Goal: Task Accomplishment & Management: Manage account settings

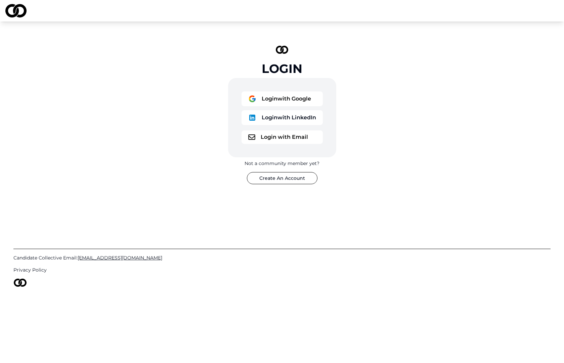
click at [299, 91] on button "Login with Google" at bounding box center [281, 98] width 81 height 15
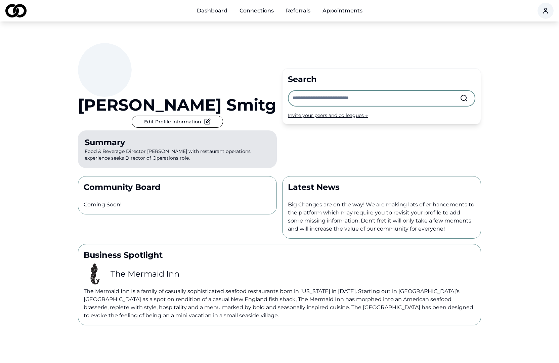
click at [223, 124] on button "Edit Profile Information" at bounding box center [177, 122] width 91 height 12
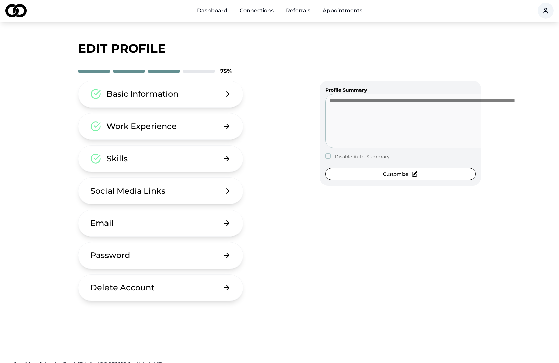
click at [163, 88] on button "Basic Information" at bounding box center [160, 94] width 165 height 27
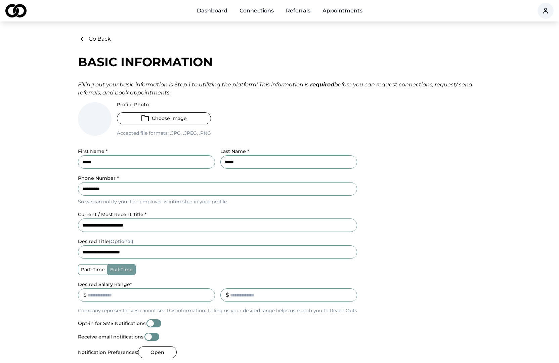
click at [304, 155] on input "*****" at bounding box center [288, 161] width 137 height 13
click at [357, 155] on input "*****" at bounding box center [288, 161] width 137 height 13
type input "*****"
click at [157, 112] on button "Choose Image" at bounding box center [164, 118] width 94 height 12
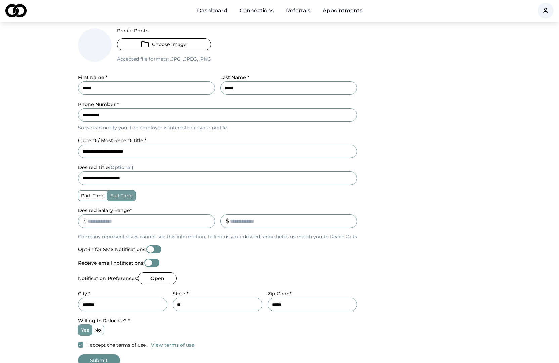
scroll to position [75, 0]
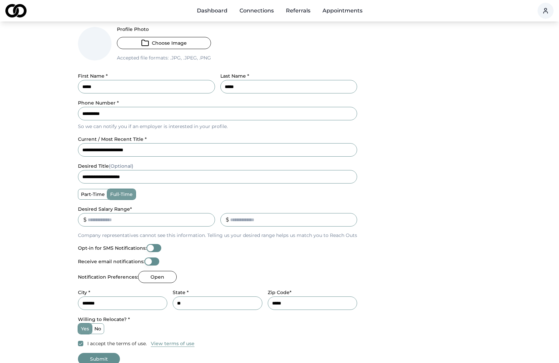
click at [120, 353] on button "Submit" at bounding box center [99, 359] width 42 height 12
click at [153, 244] on button "Opt-in for SMS Notifications:" at bounding box center [153, 248] width 15 height 8
click at [147, 244] on button "Opt-in for SMS Notifications:" at bounding box center [153, 248] width 15 height 8
drag, startPoint x: 142, startPoint y: 238, endPoint x: 172, endPoint y: 238, distance: 29.6
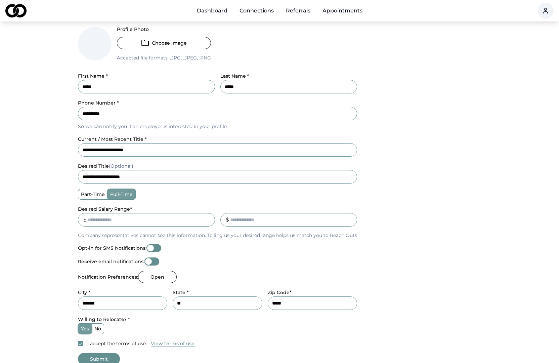
click at [175, 244] on div "Opt-in for SMS Notifications:" at bounding box center [217, 248] width 279 height 8
click at [120, 353] on button "Submit" at bounding box center [99, 359] width 42 height 12
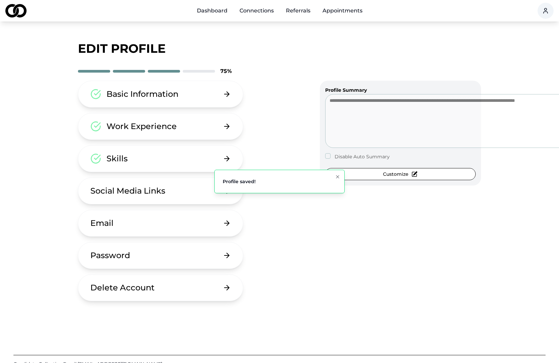
click at [126, 212] on button "Email" at bounding box center [160, 223] width 165 height 27
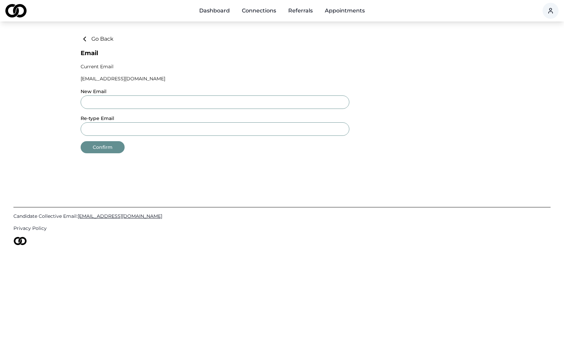
click at [97, 35] on div "Dashboard Connections Referrals Appointments Go Back Email Current Email pwsmit…" at bounding box center [282, 181] width 564 height 363
click at [95, 38] on button "Go Back" at bounding box center [97, 39] width 33 height 8
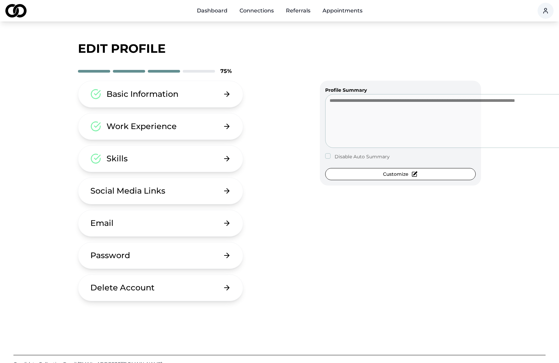
click at [101, 185] on div "Social Media Links" at bounding box center [127, 190] width 75 height 11
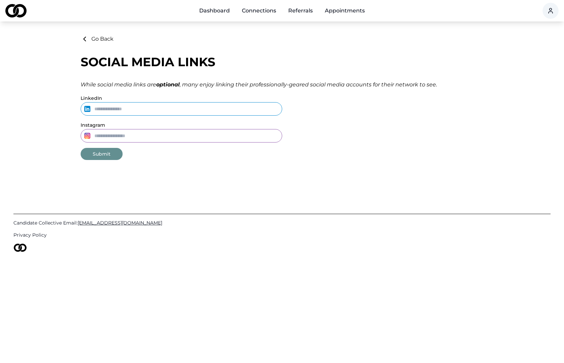
paste input "**********"
type input "**********"
click at [139, 129] on input "Instagram" at bounding box center [182, 135] width 202 height 13
click at [107, 129] on input "Instagram" at bounding box center [182, 135] width 202 height 13
drag, startPoint x: 143, startPoint y: 128, endPoint x: 122, endPoint y: 128, distance: 21.8
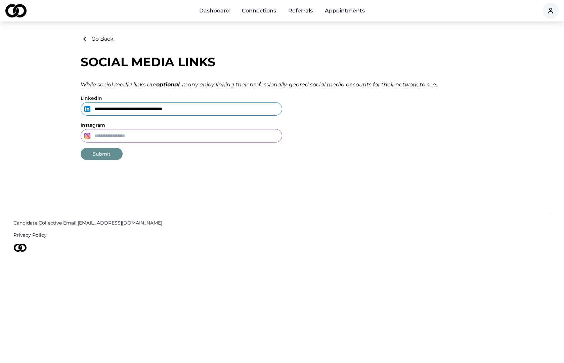
click at [122, 129] on input "Instagram" at bounding box center [182, 135] width 202 height 13
type input "*****"
click at [123, 148] on button "Submit" at bounding box center [102, 154] width 42 height 12
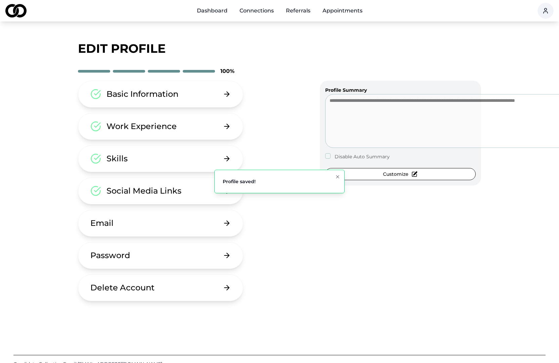
click at [243, 145] on button "Skills" at bounding box center [160, 158] width 165 height 27
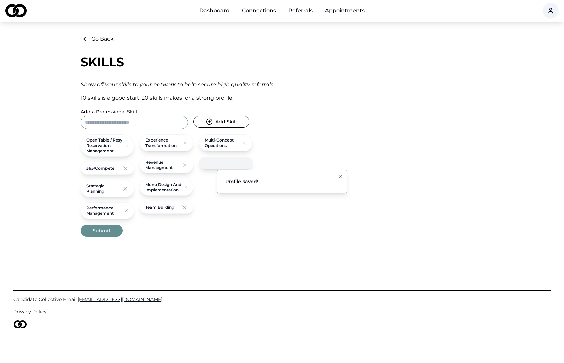
click at [84, 36] on button "Go Back" at bounding box center [97, 39] width 33 height 8
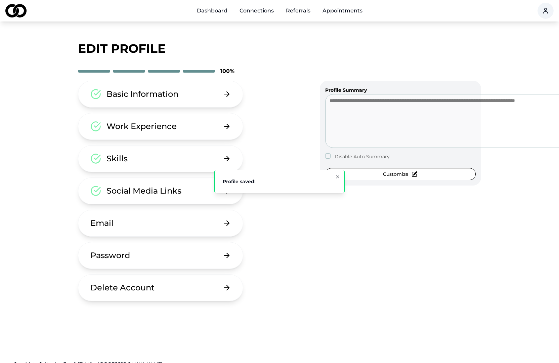
click at [97, 218] on button "Email" at bounding box center [160, 223] width 165 height 27
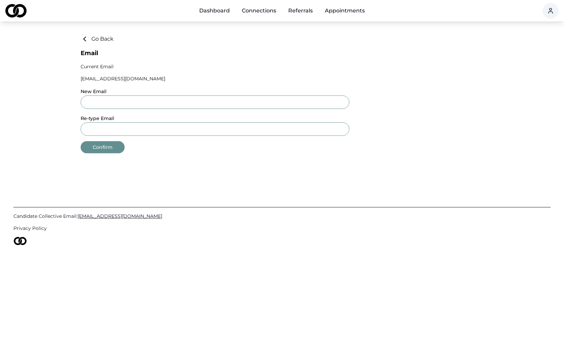
click at [104, 147] on button "Confirm" at bounding box center [103, 147] width 44 height 12
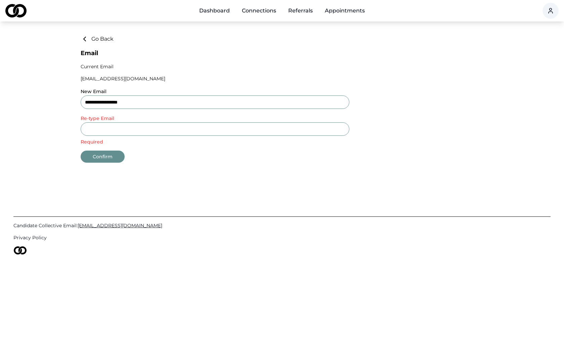
type input "**********"
drag, startPoint x: 142, startPoint y: 104, endPoint x: 77, endPoint y: 104, distance: 65.2
click at [81, 104] on input "**********" at bounding box center [215, 101] width 269 height 13
click at [87, 125] on input "Re-type Email" at bounding box center [215, 128] width 269 height 13
paste input "**********"
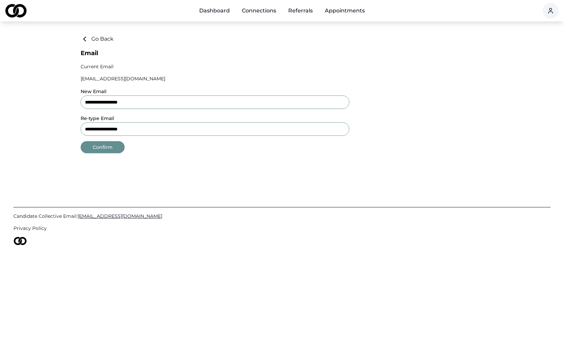
type input "**********"
click at [94, 150] on button "Confirm" at bounding box center [103, 147] width 44 height 12
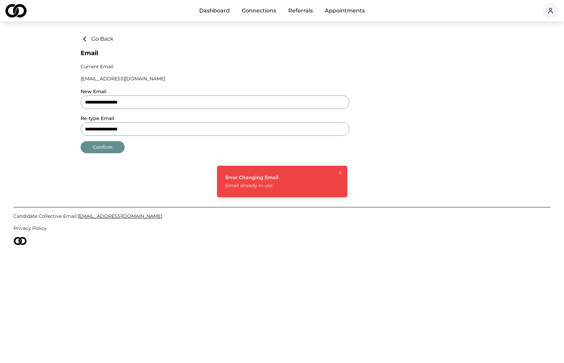
click at [90, 42] on button "Go Back" at bounding box center [97, 39] width 33 height 8
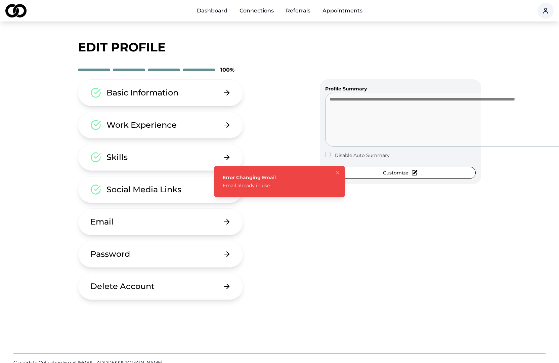
scroll to position [4, 0]
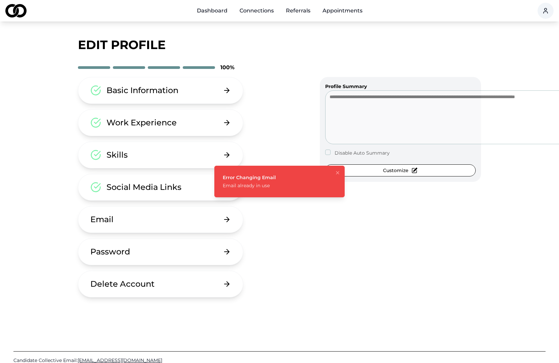
click at [94, 238] on button "Password" at bounding box center [160, 251] width 165 height 27
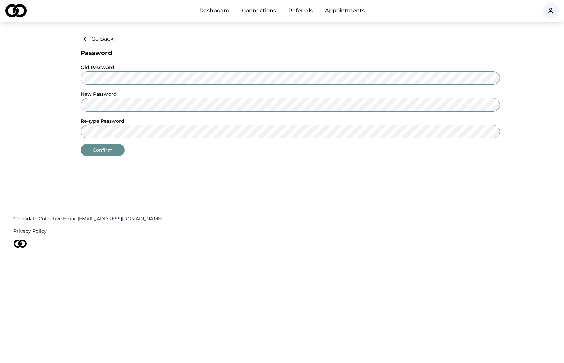
click at [88, 37] on button "Go Back" at bounding box center [97, 39] width 33 height 8
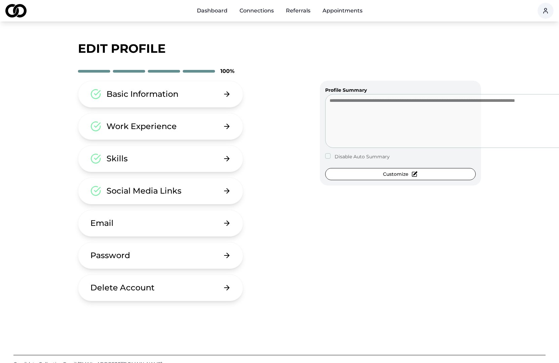
click at [277, 11] on link "Connections" at bounding box center [256, 10] width 45 height 13
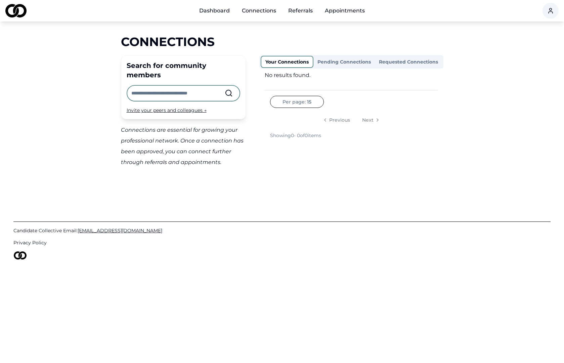
click at [307, 7] on link "Referrals" at bounding box center [300, 10] width 35 height 13
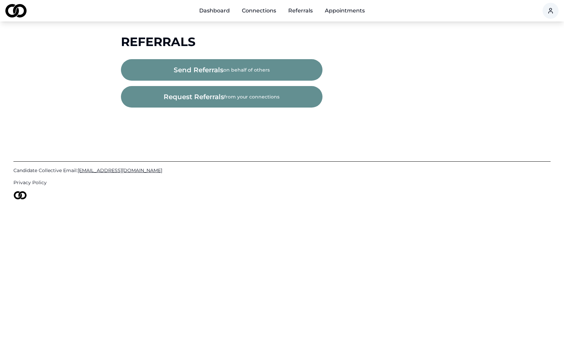
click at [231, 9] on link "Dashboard" at bounding box center [214, 10] width 41 height 13
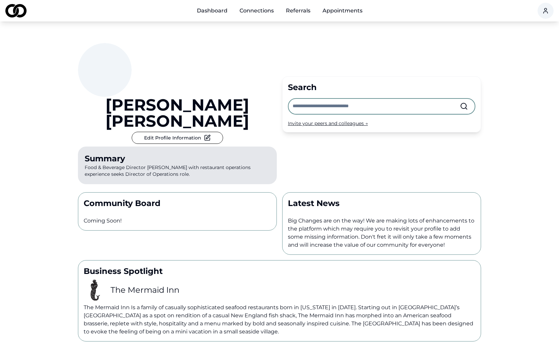
click at [209, 11] on link "Dashboard" at bounding box center [211, 10] width 41 height 13
click at [11, 13] on img at bounding box center [15, 10] width 21 height 13
click at [10, 14] on img at bounding box center [15, 10] width 21 height 13
click at [202, 10] on link "Dashboard" at bounding box center [211, 10] width 41 height 13
click at [19, 13] on img at bounding box center [15, 10] width 21 height 13
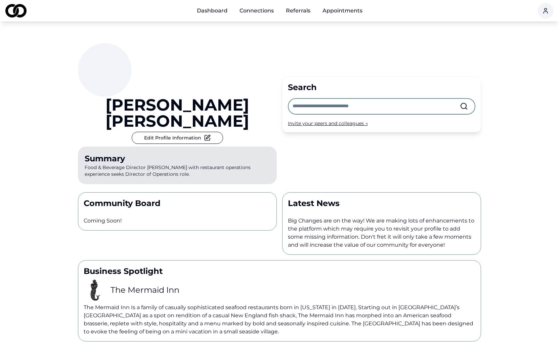
click at [19, 13] on img at bounding box center [15, 10] width 21 height 13
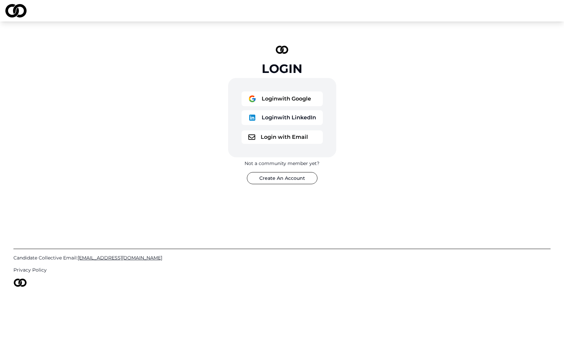
click at [293, 91] on button "Login with Google" at bounding box center [281, 98] width 81 height 15
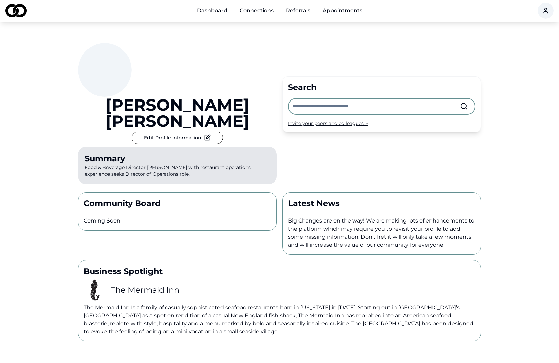
click at [343, 8] on link "Appointments" at bounding box center [342, 10] width 51 height 13
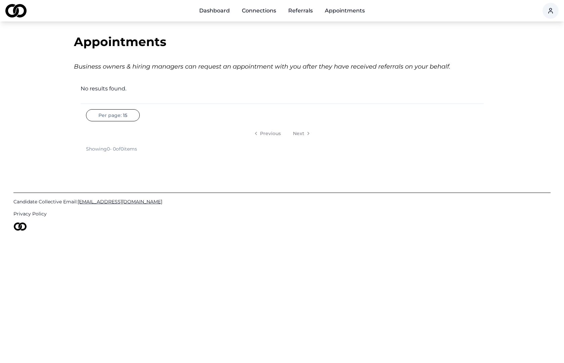
click at [210, 9] on link "Dashboard" at bounding box center [214, 10] width 41 height 13
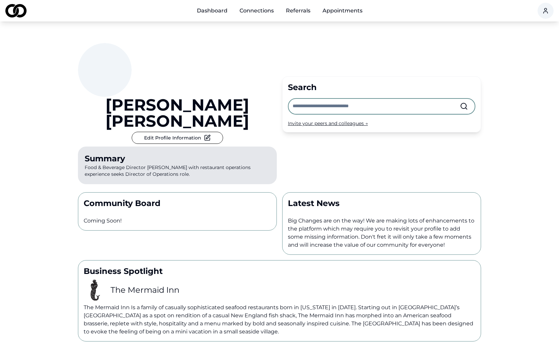
scroll to position [1, 0]
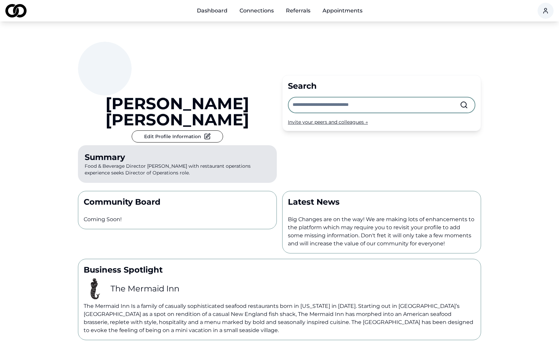
click at [8, 14] on img at bounding box center [15, 10] width 21 height 13
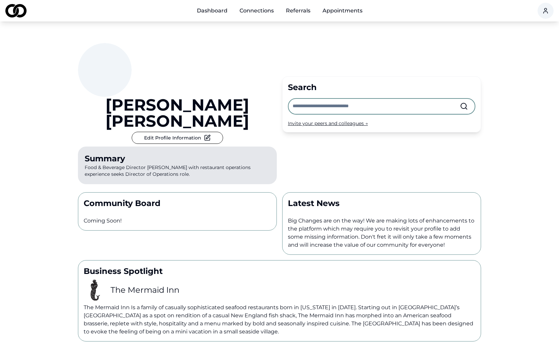
click at [13, 13] on img at bounding box center [15, 10] width 21 height 13
click at [300, 10] on link "Referrals" at bounding box center [297, 10] width 35 height 13
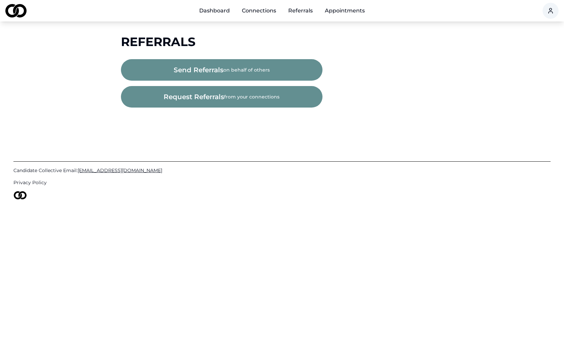
click at [354, 4] on link "Appointments" at bounding box center [344, 10] width 51 height 13
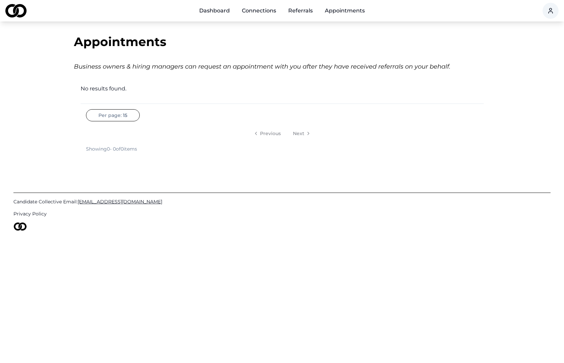
click at [10, 13] on img at bounding box center [15, 10] width 21 height 13
